Goal: Information Seeking & Learning: Learn about a topic

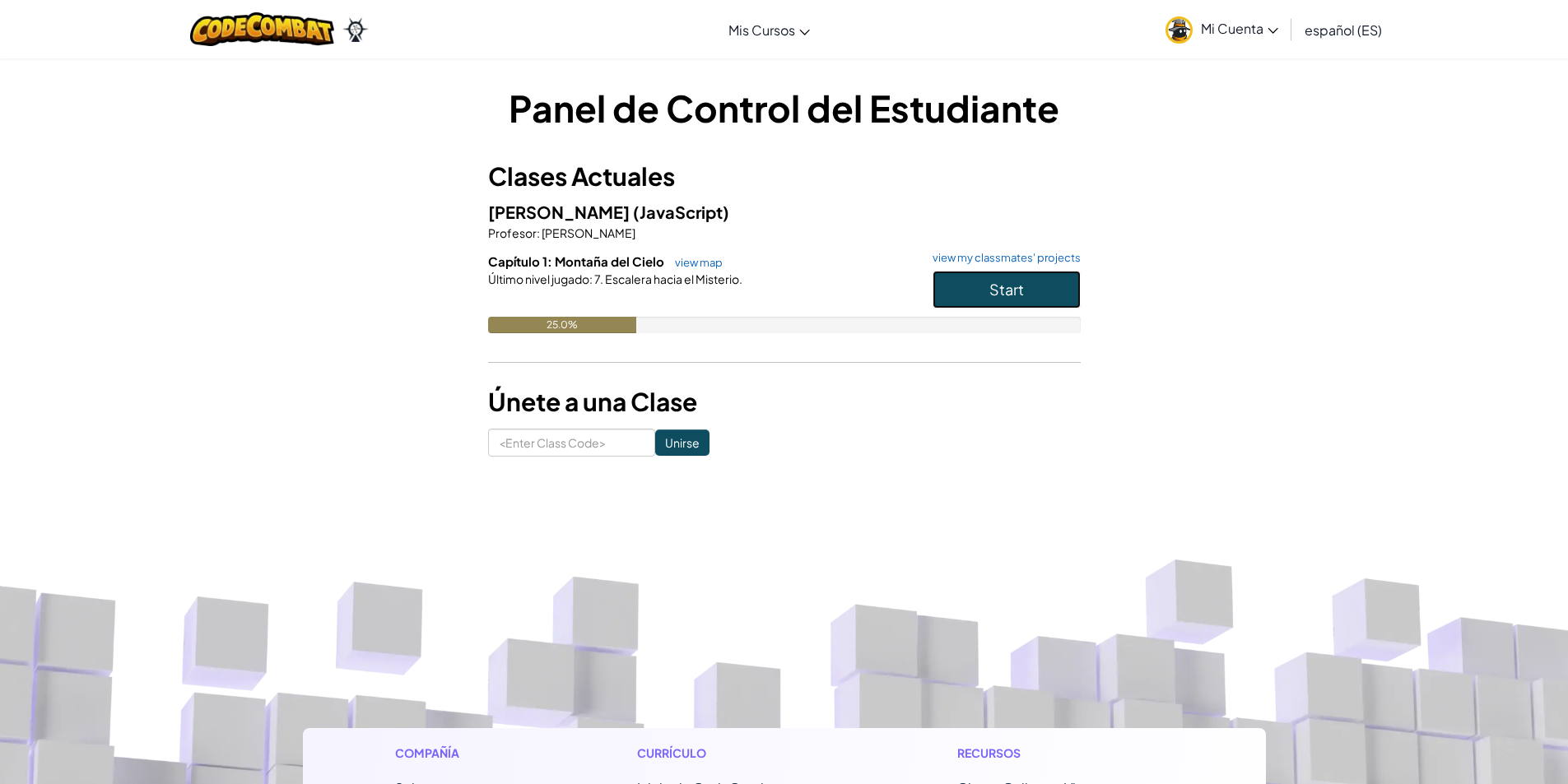
click at [991, 290] on span "Start" at bounding box center [1007, 289] width 35 height 18
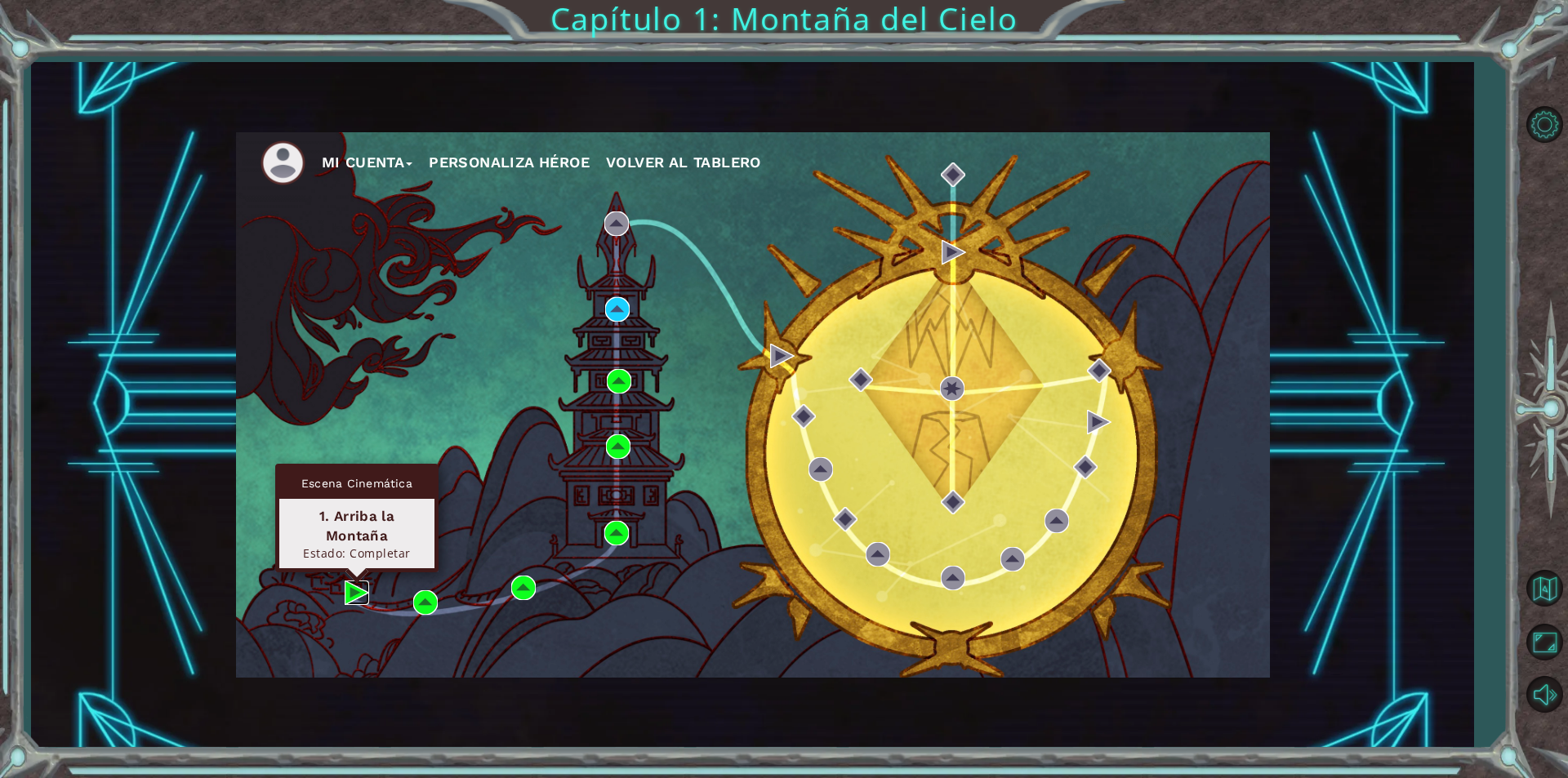
click at [347, 595] on img at bounding box center [356, 592] width 24 height 24
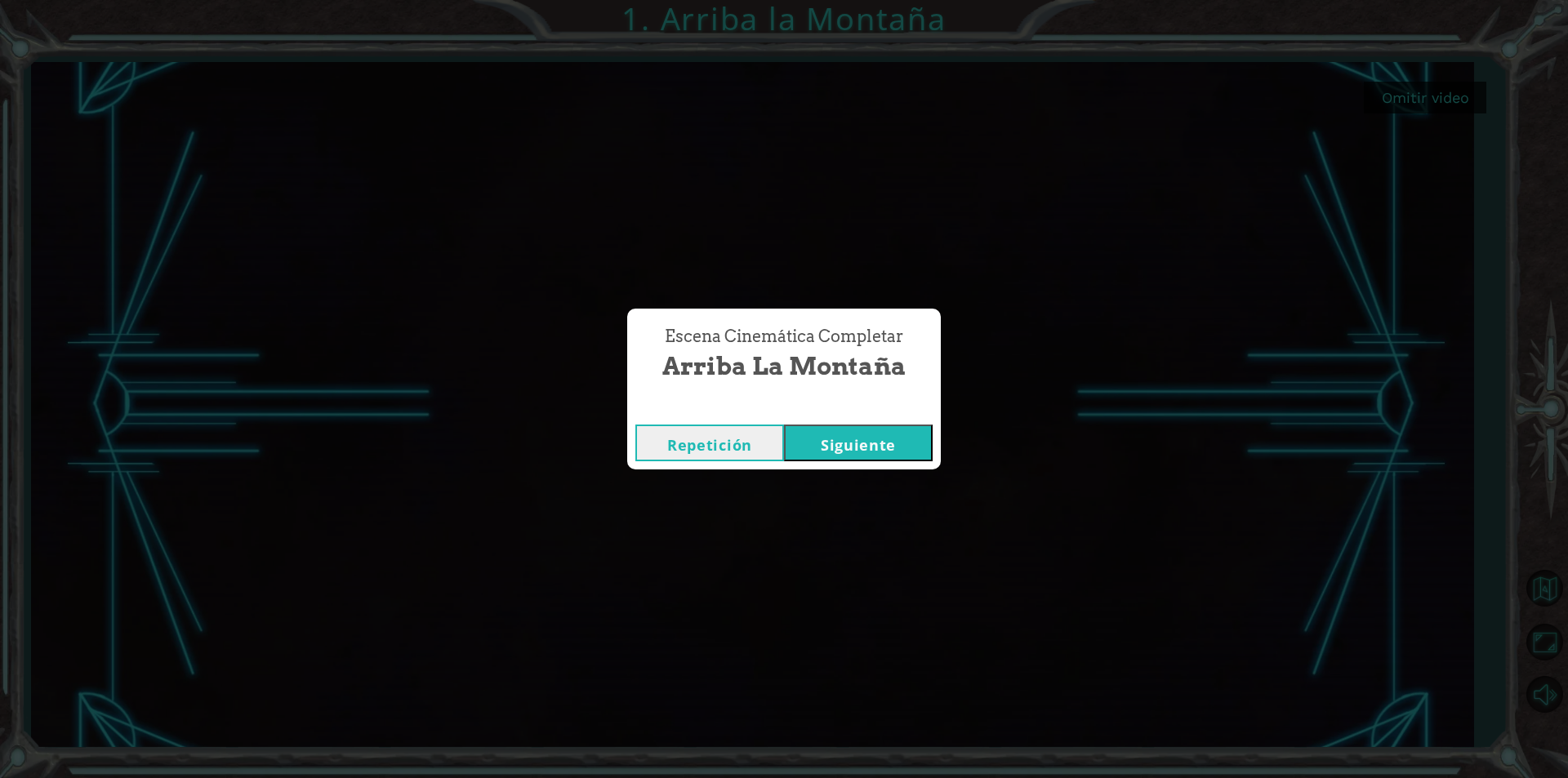
click at [845, 443] on button "Siguiente" at bounding box center [858, 443] width 149 height 37
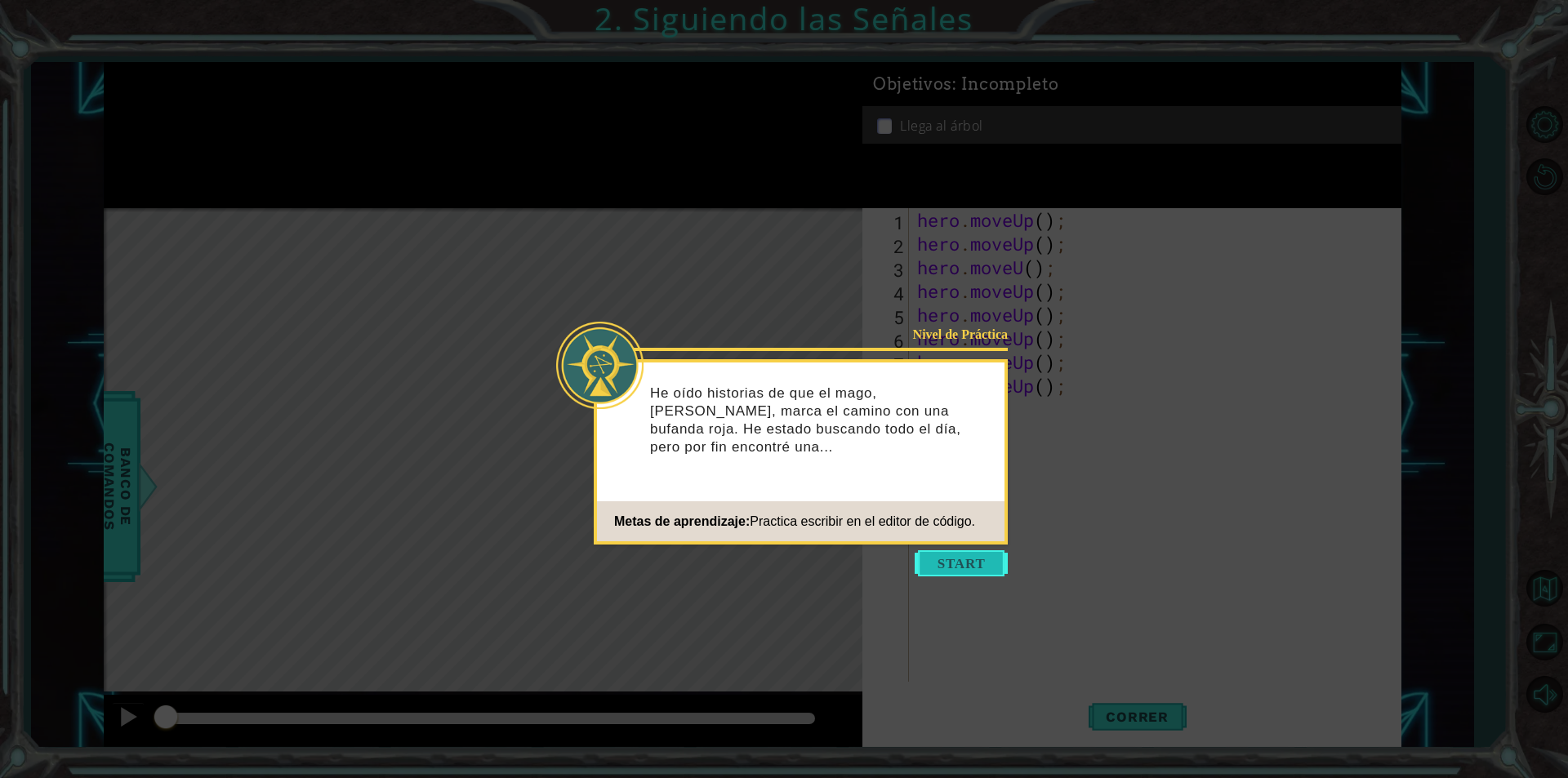
click at [1002, 562] on button "Start" at bounding box center [961, 563] width 94 height 26
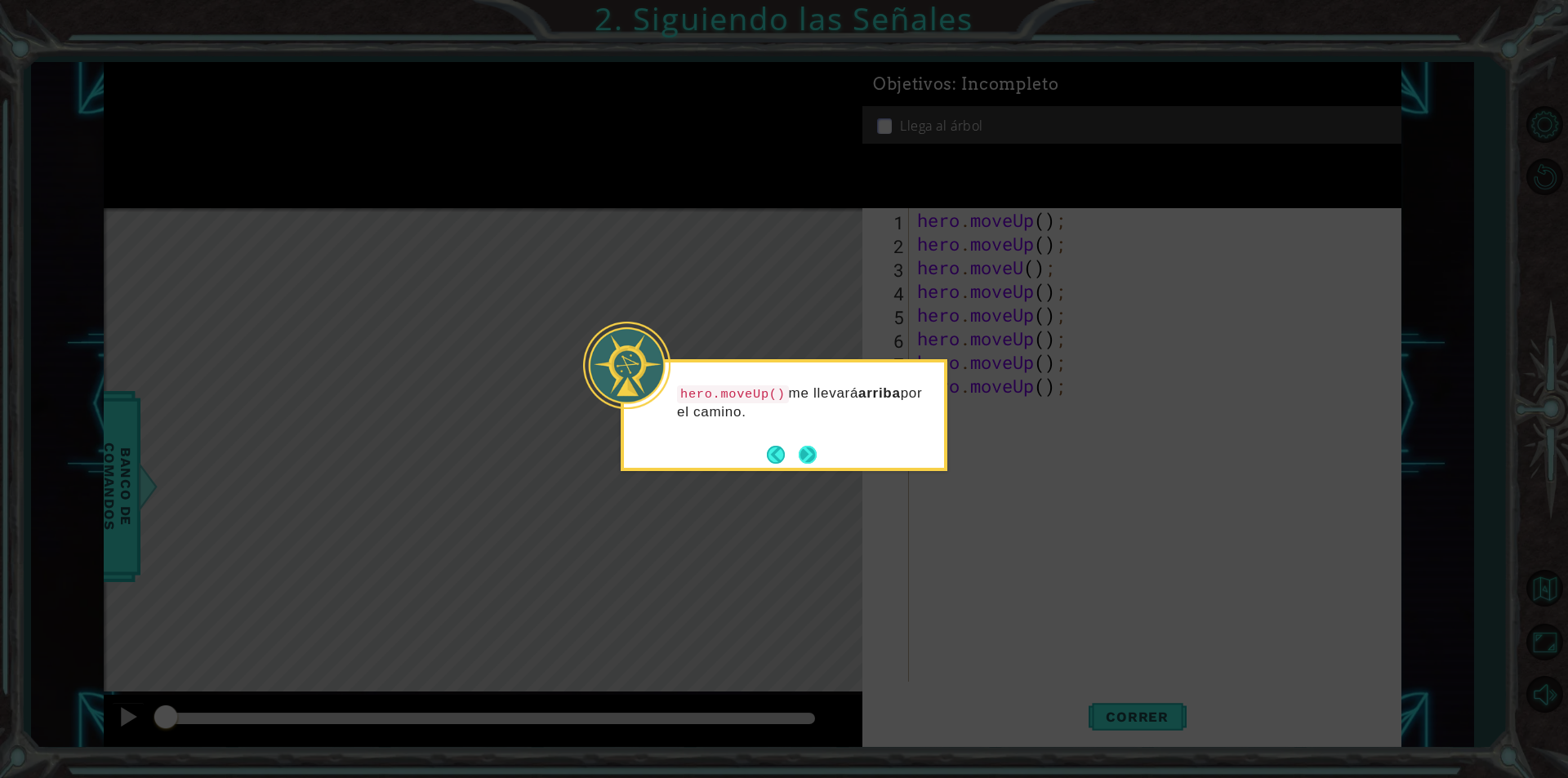
click at [798, 449] on button "Next" at bounding box center [807, 454] width 18 height 18
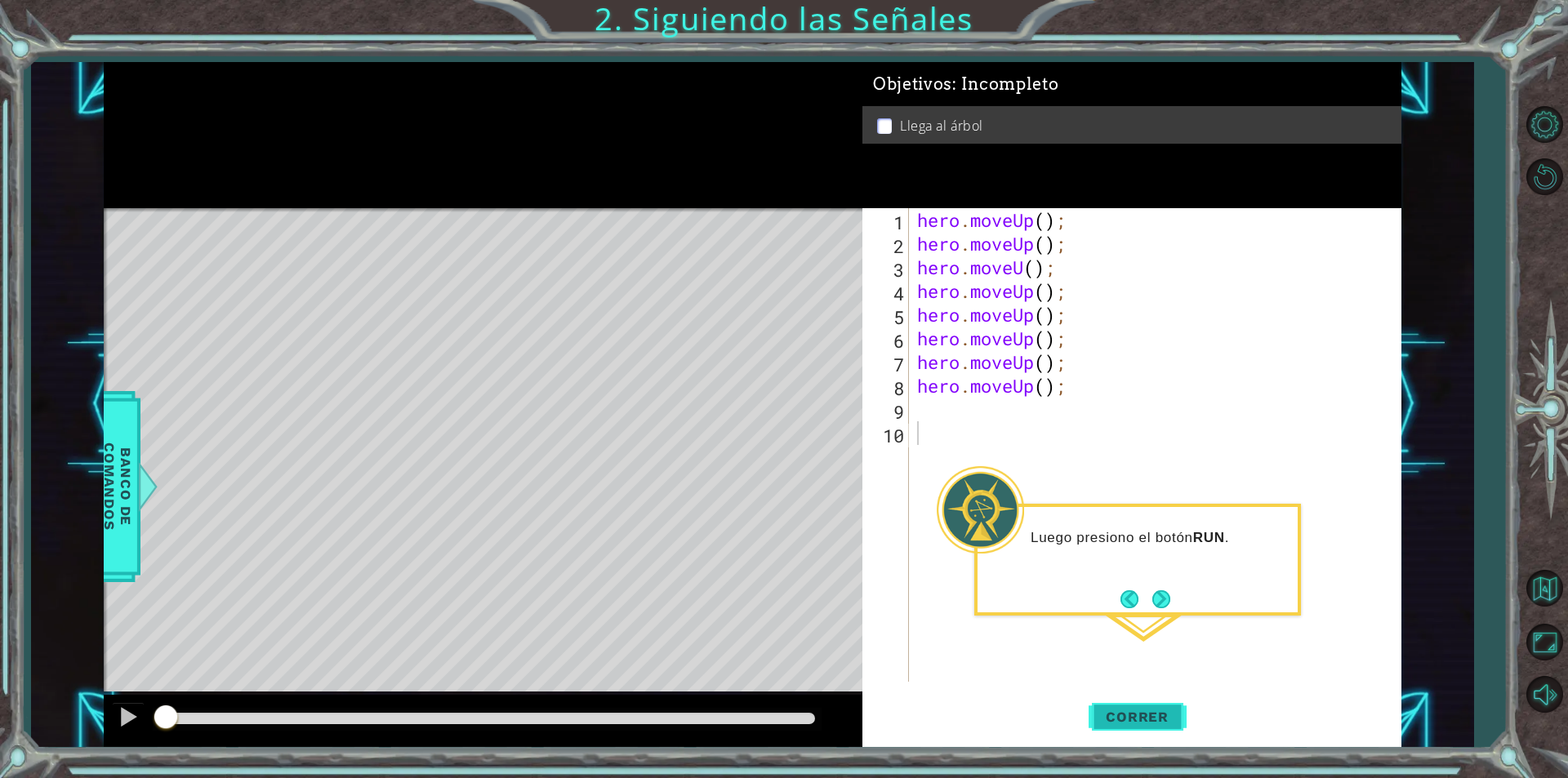
click at [1134, 723] on span "Correr" at bounding box center [1137, 716] width 95 height 16
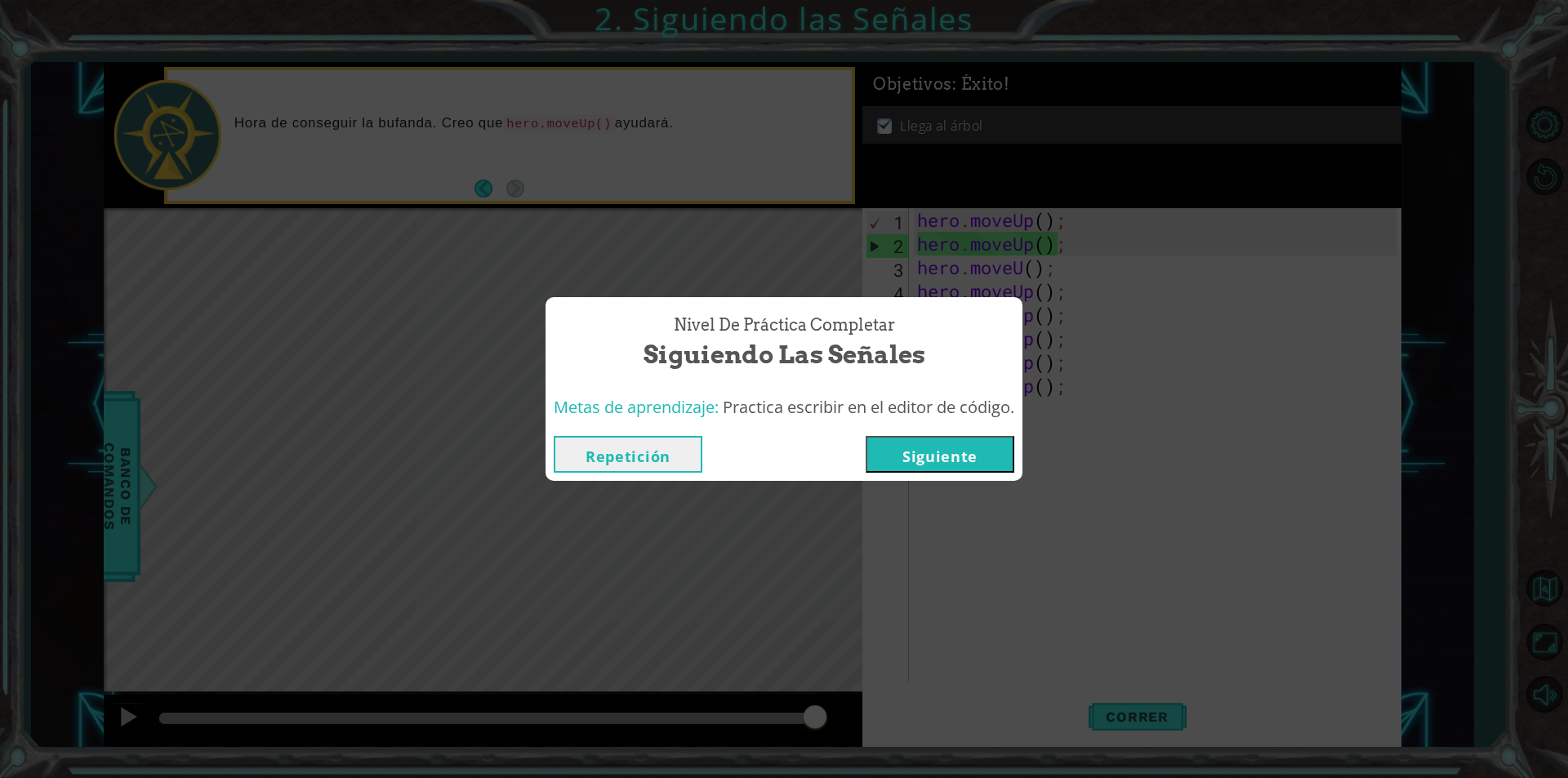
click at [937, 462] on button "Siguiente" at bounding box center [940, 454] width 149 height 37
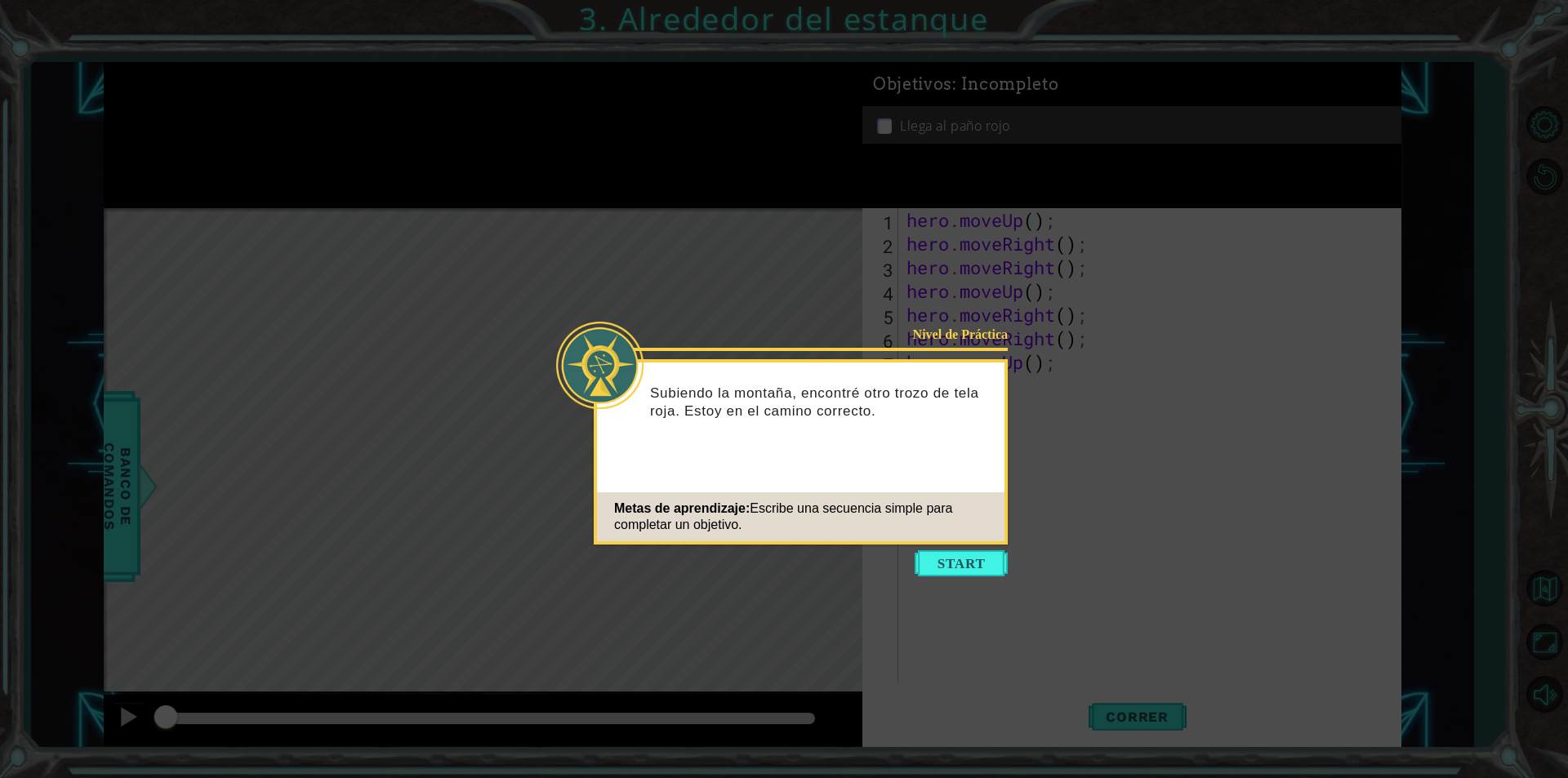
click at [959, 560] on button "Start" at bounding box center [961, 563] width 94 height 26
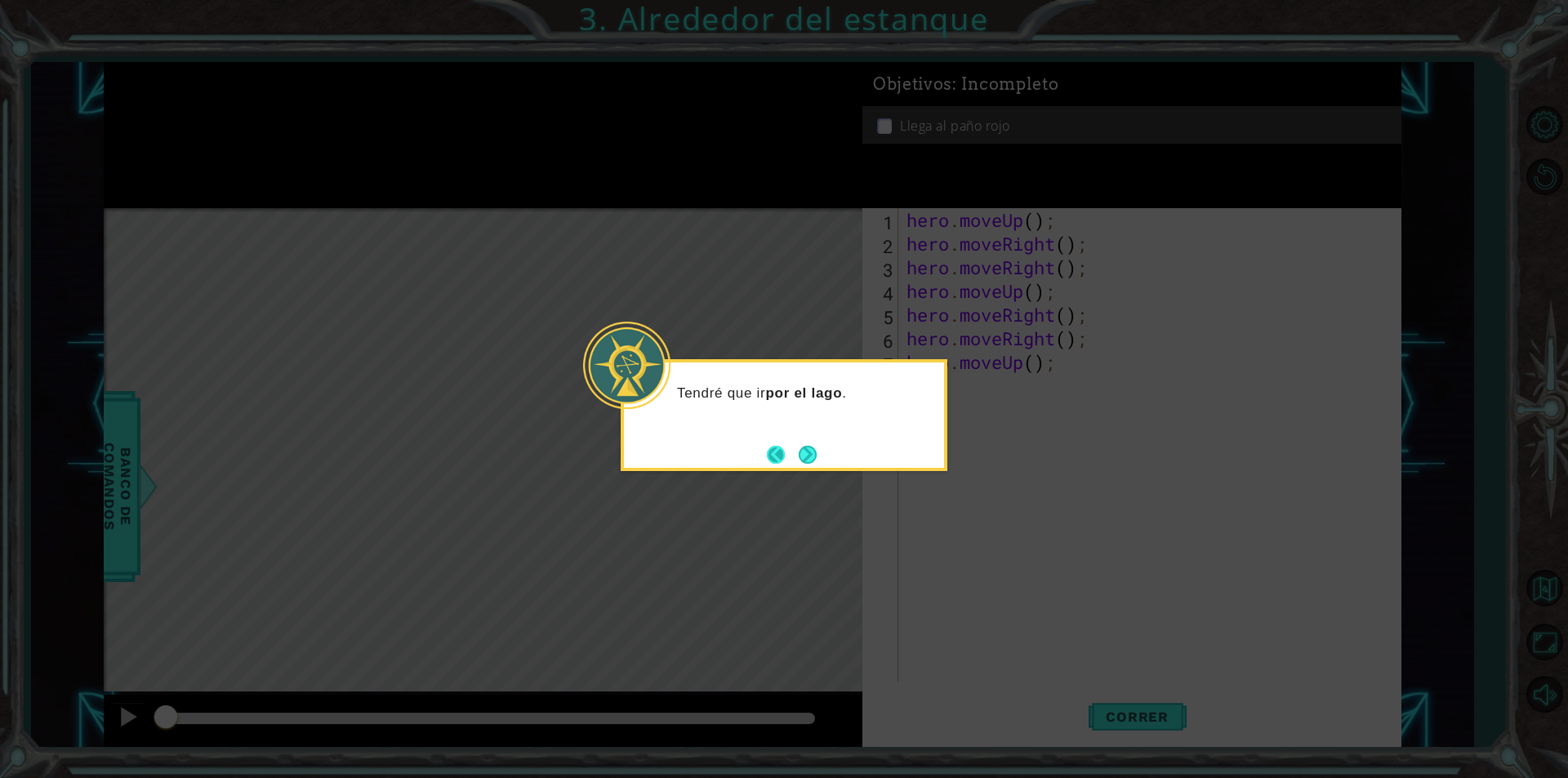
click at [795, 445] on footer at bounding box center [792, 454] width 50 height 24
click at [811, 454] on button "Next" at bounding box center [807, 454] width 18 height 18
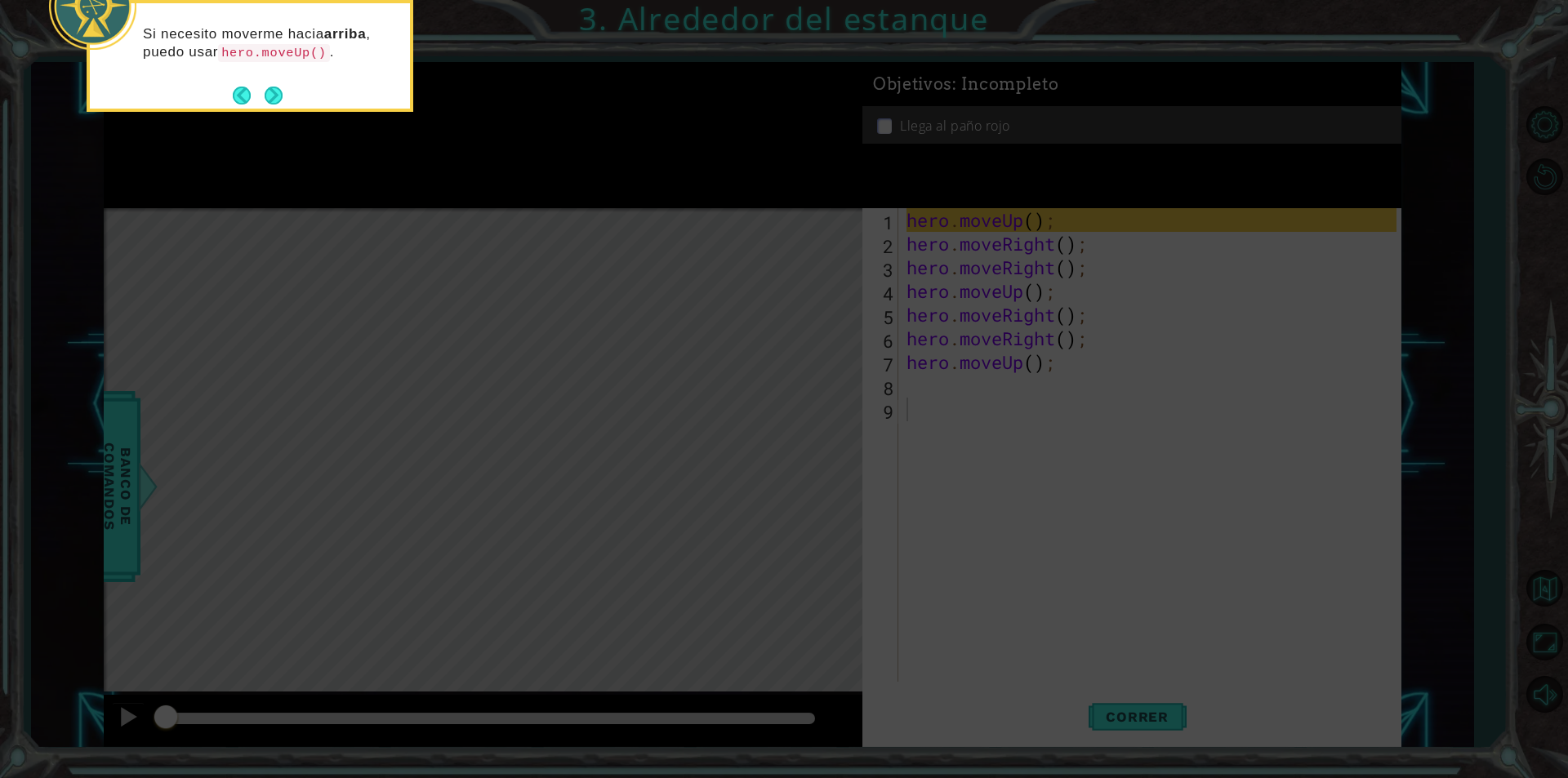
click at [283, 95] on button "Next" at bounding box center [273, 95] width 18 height 18
